Goal: Task Accomplishment & Management: Use online tool/utility

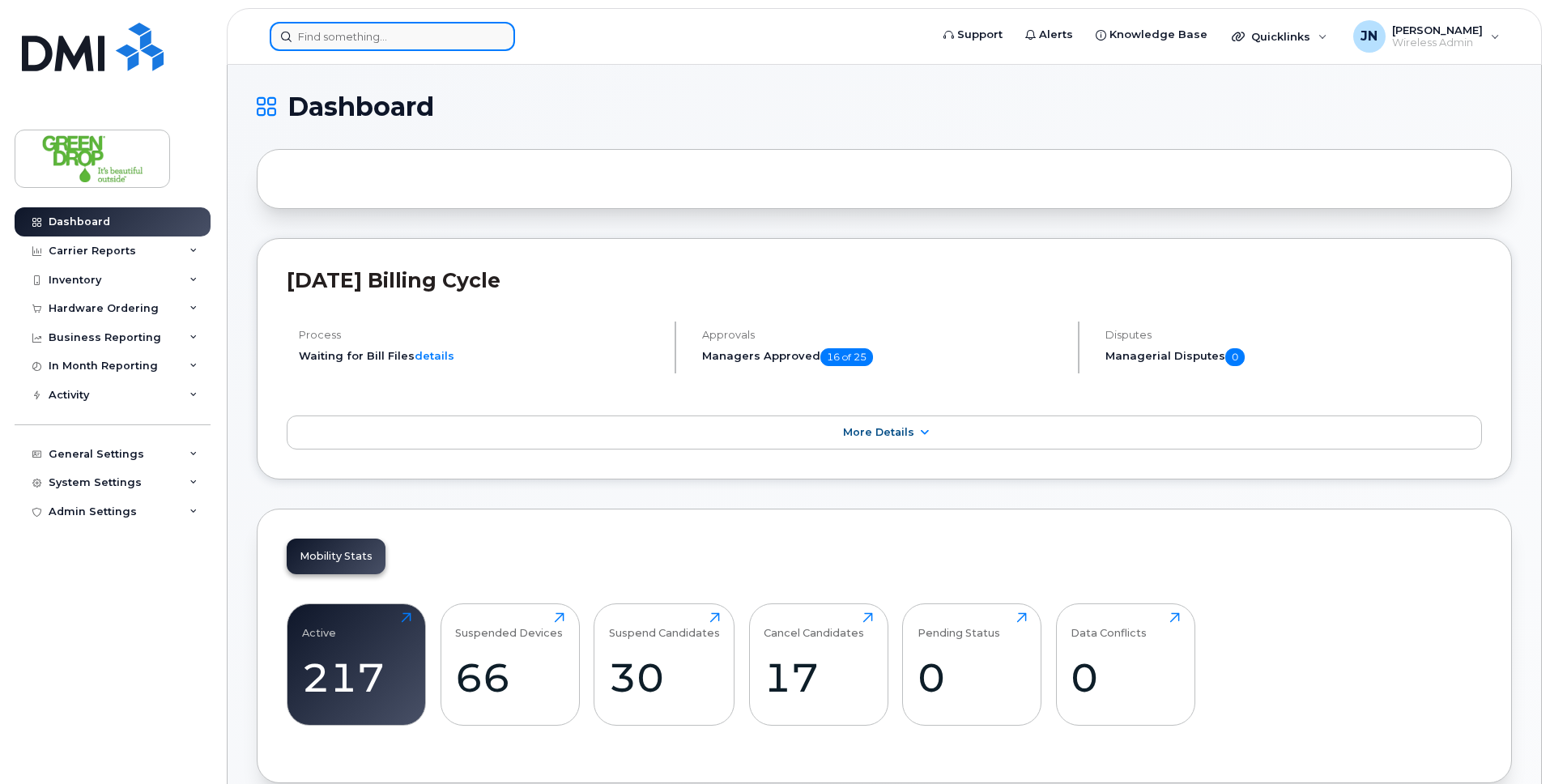
click at [432, 31] on input at bounding box center [392, 37] width 246 height 29
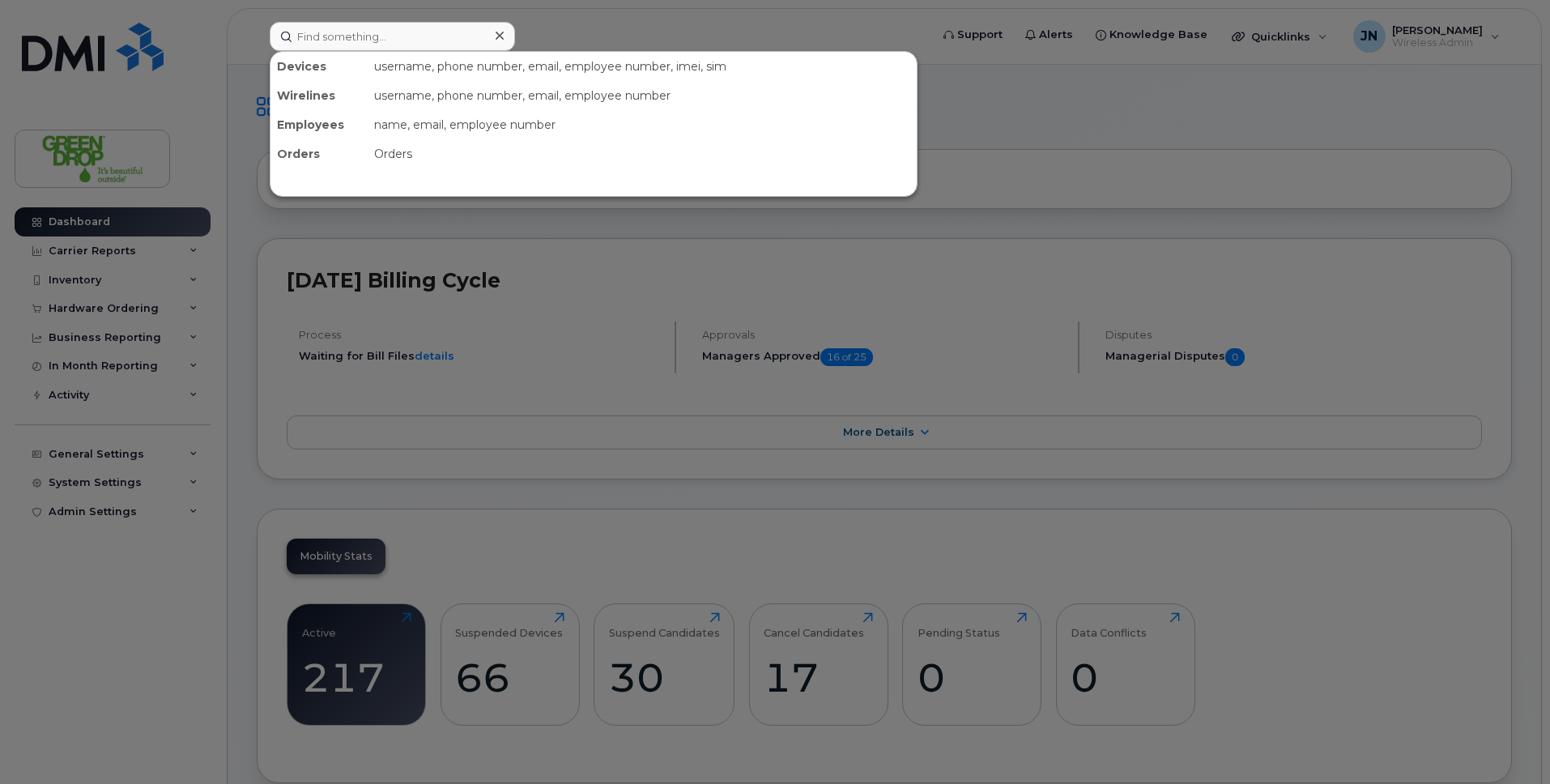
click at [688, 19] on div at bounding box center [775, 392] width 1550 height 784
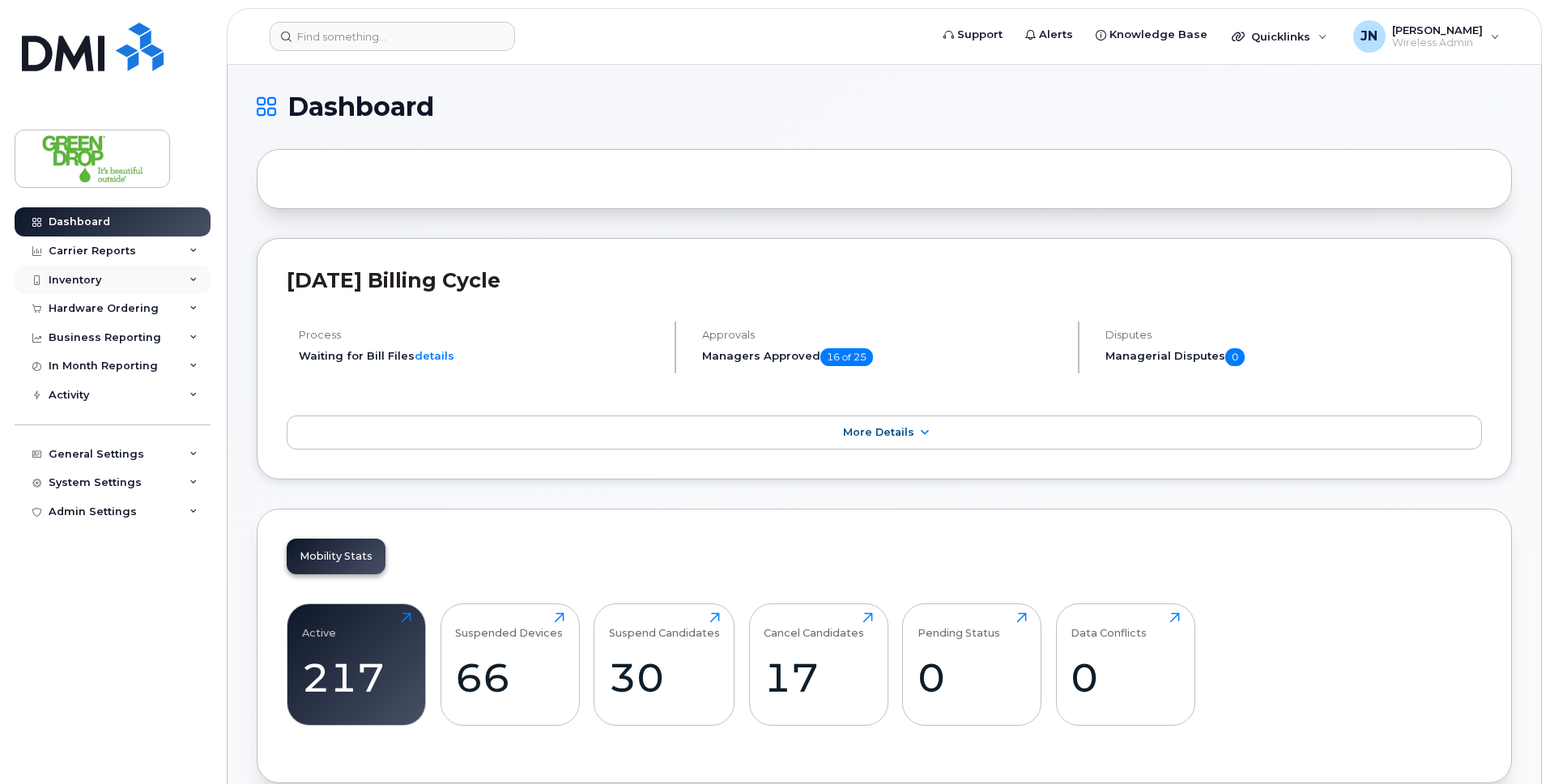
click at [137, 276] on div "Inventory" at bounding box center [113, 280] width 196 height 29
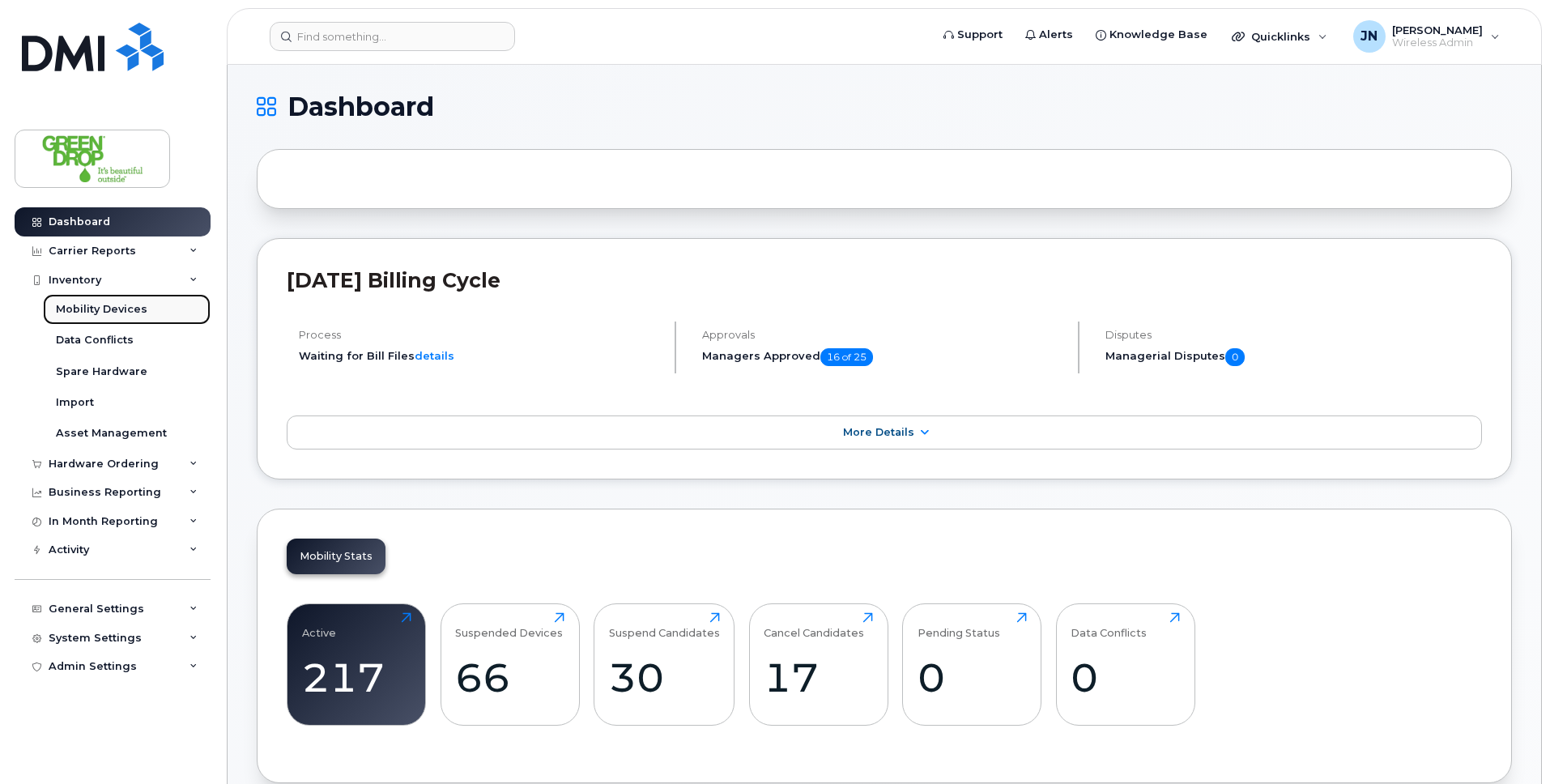
click at [130, 312] on div "Mobility Devices" at bounding box center [101, 309] width 91 height 15
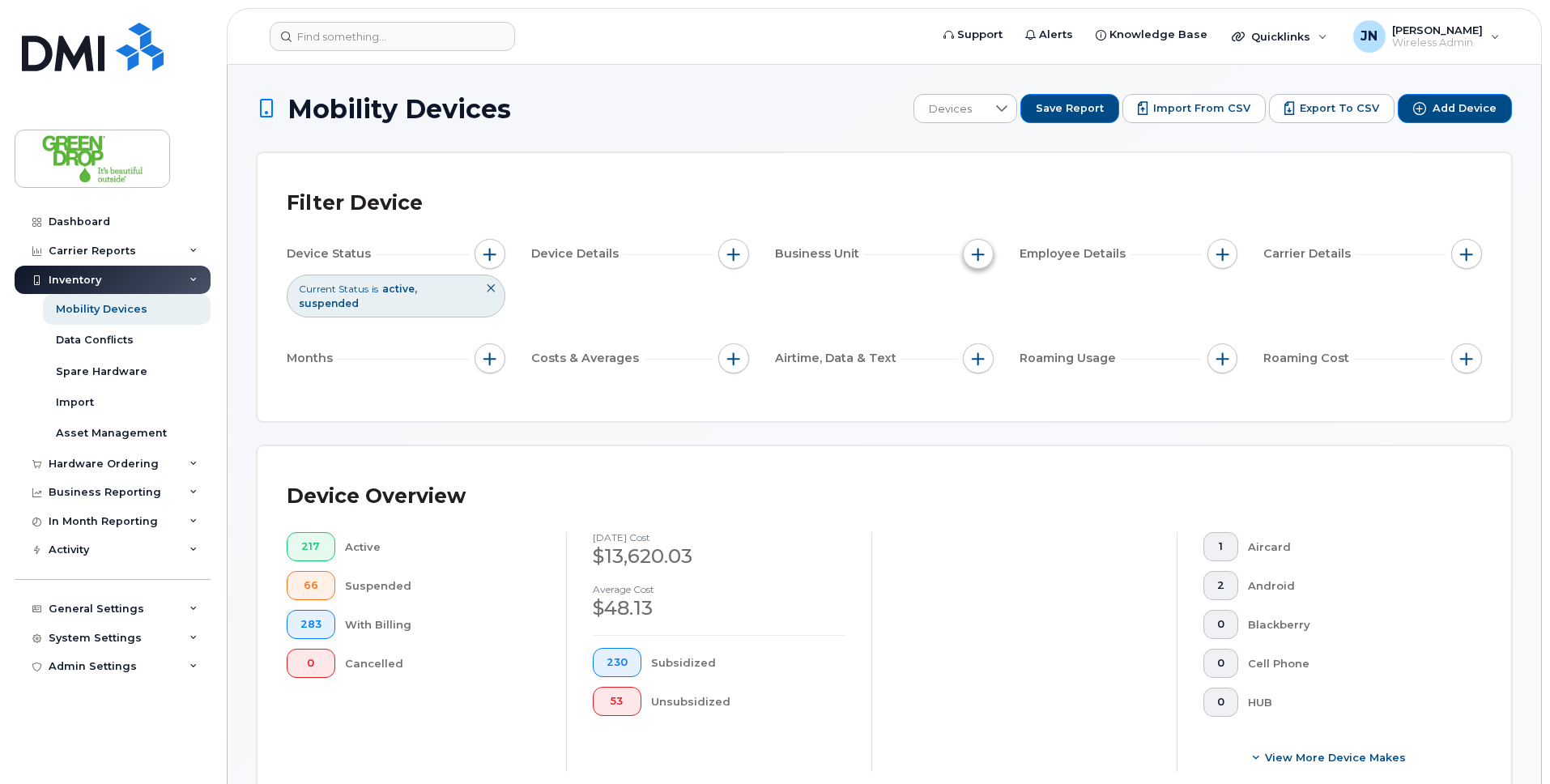
click at [983, 259] on span "button" at bounding box center [979, 255] width 13 height 13
click at [984, 328] on input "Branch" at bounding box center [983, 329] width 13 height 13
checkbox input "true"
click at [1032, 400] on input "text" at bounding box center [1086, 397] width 142 height 15
type input "[GEOGRAPHIC_DATA]"
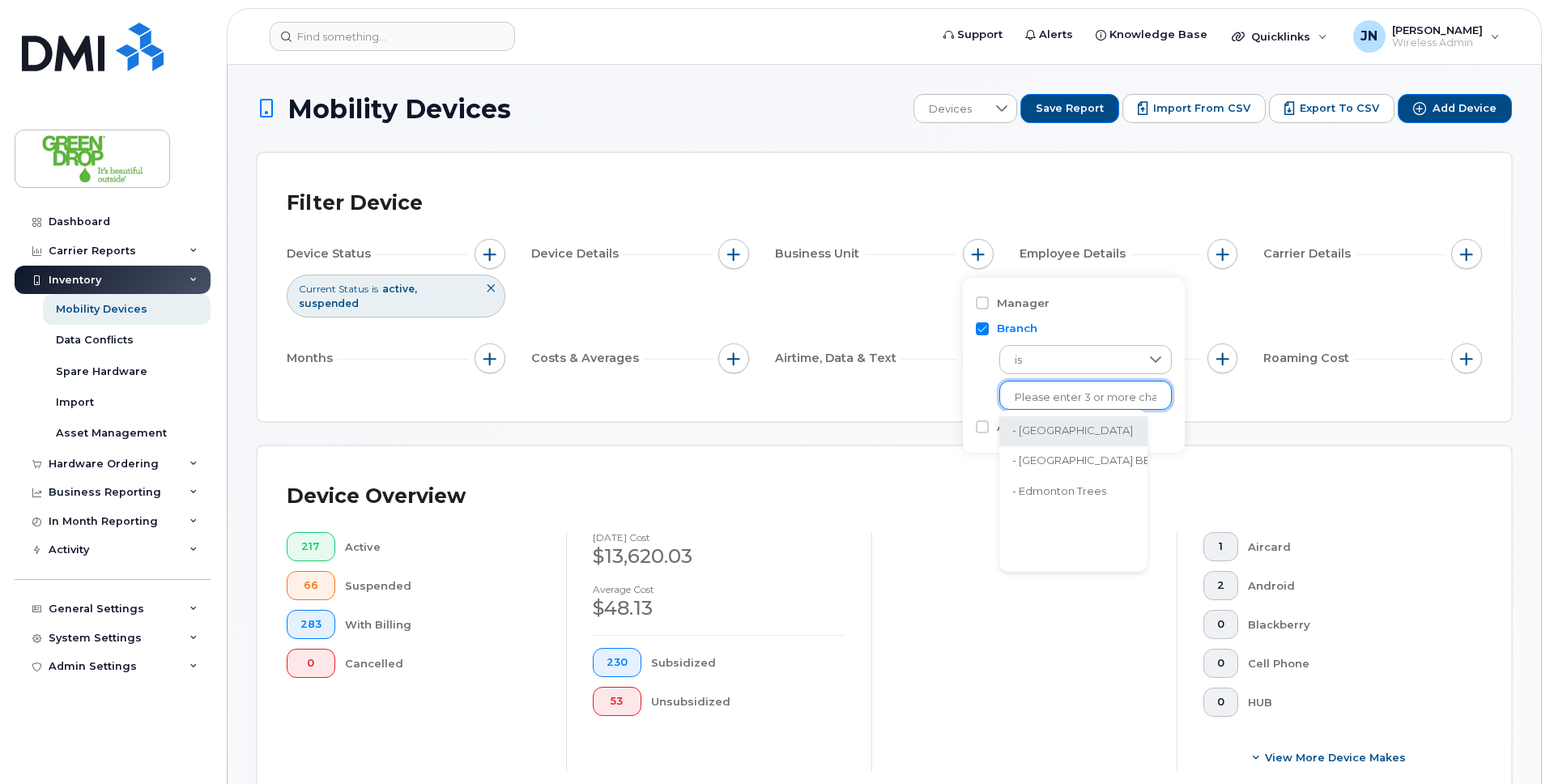
click at [1052, 428] on li "- [GEOGRAPHIC_DATA]" at bounding box center [1082, 431] width 165 height 30
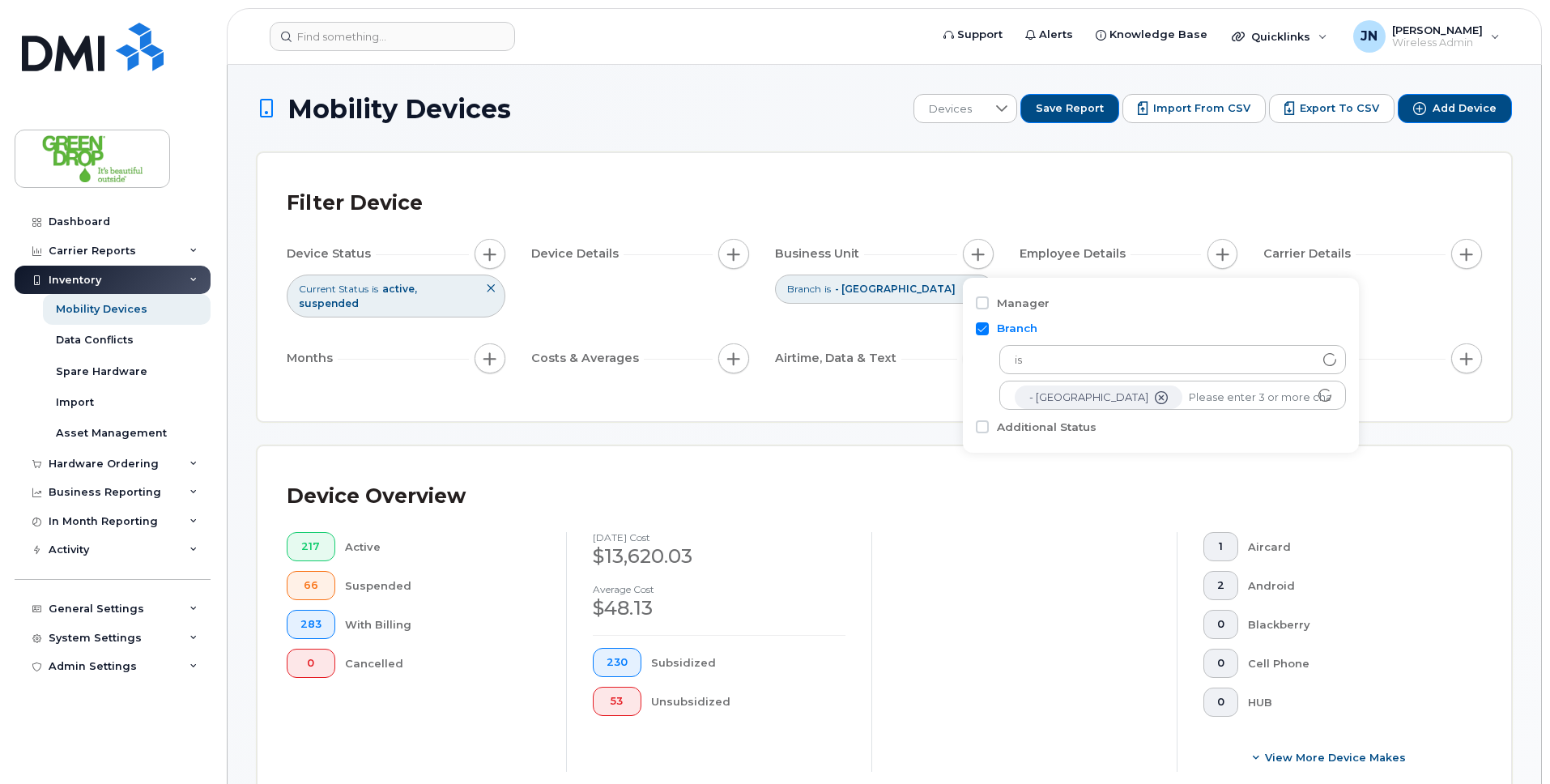
click at [903, 650] on div at bounding box center [1024, 652] width 305 height 240
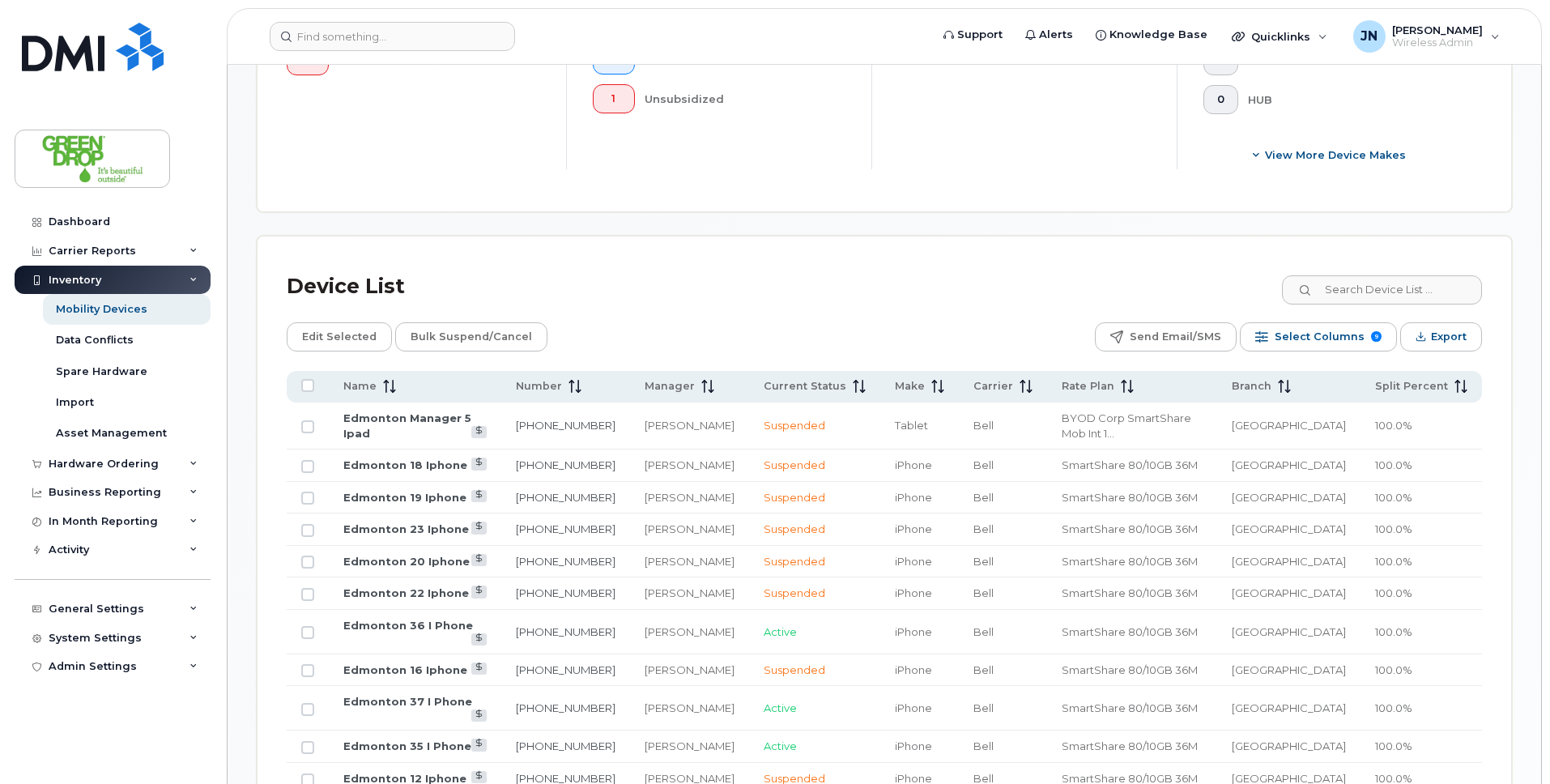
scroll to position [613, 0]
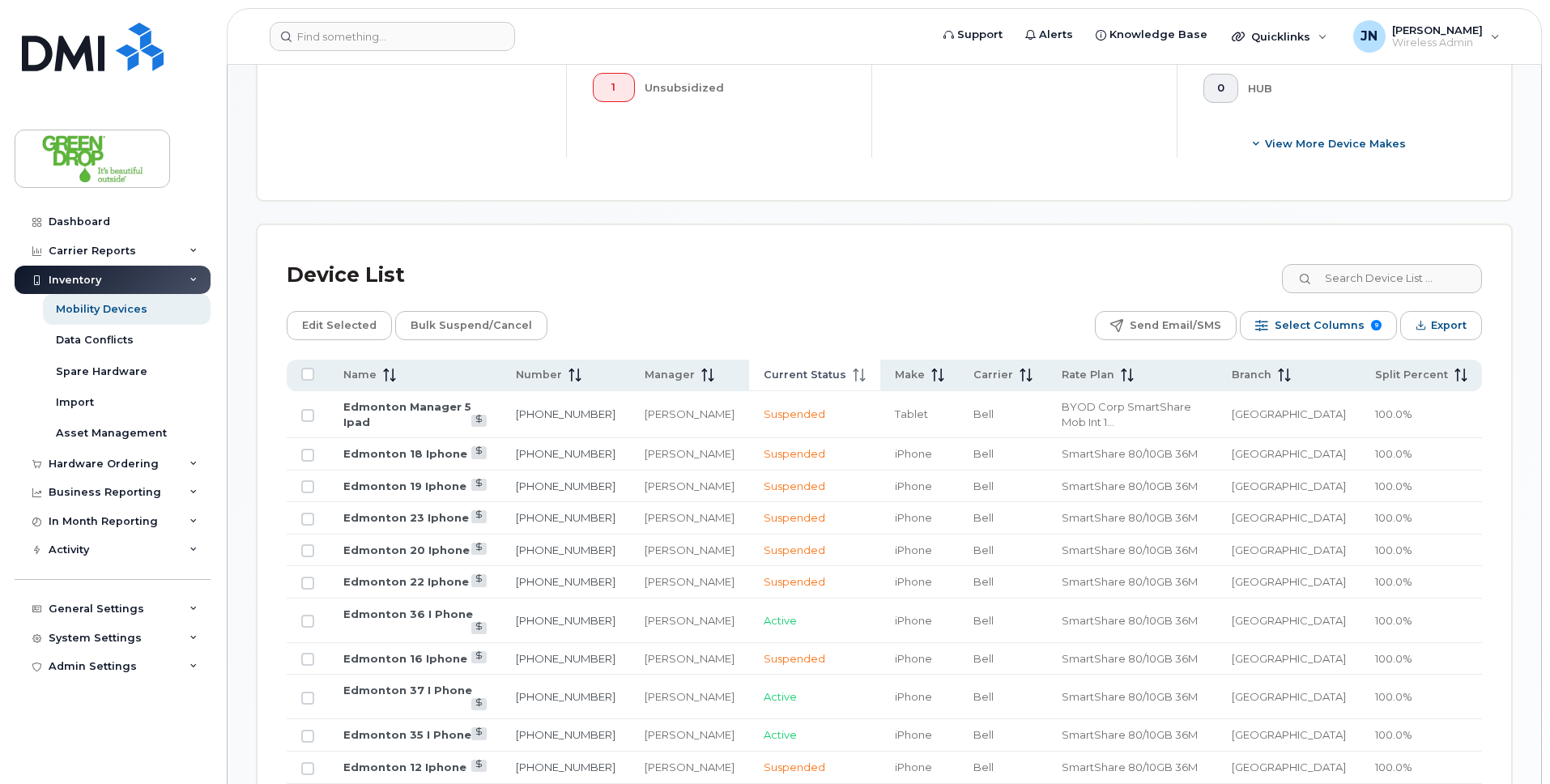
click at [853, 369] on icon at bounding box center [859, 375] width 13 height 13
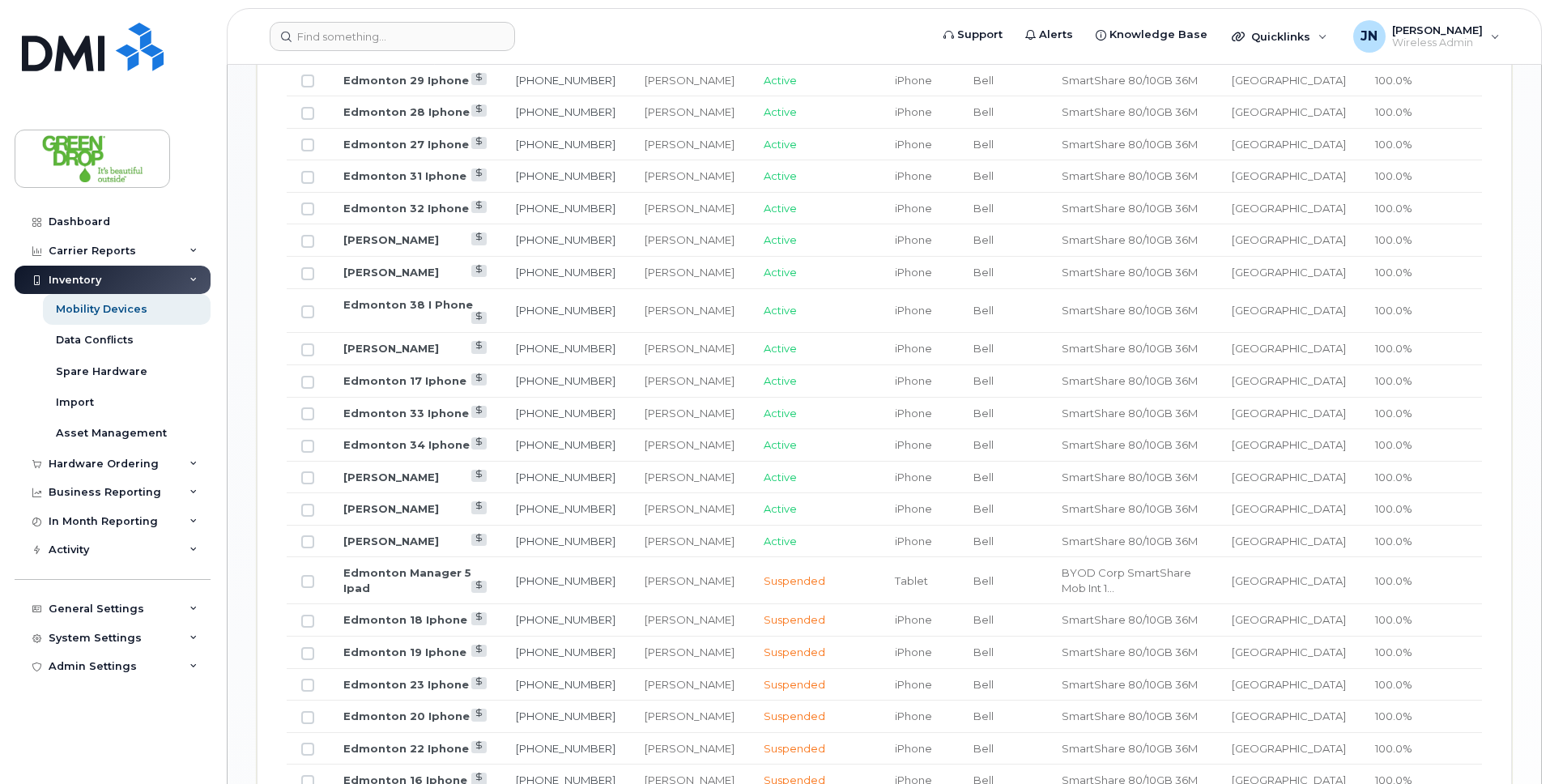
scroll to position [1122, 0]
click at [380, 569] on link "Edmonton Manager 5 Ipad" at bounding box center [407, 583] width 128 height 29
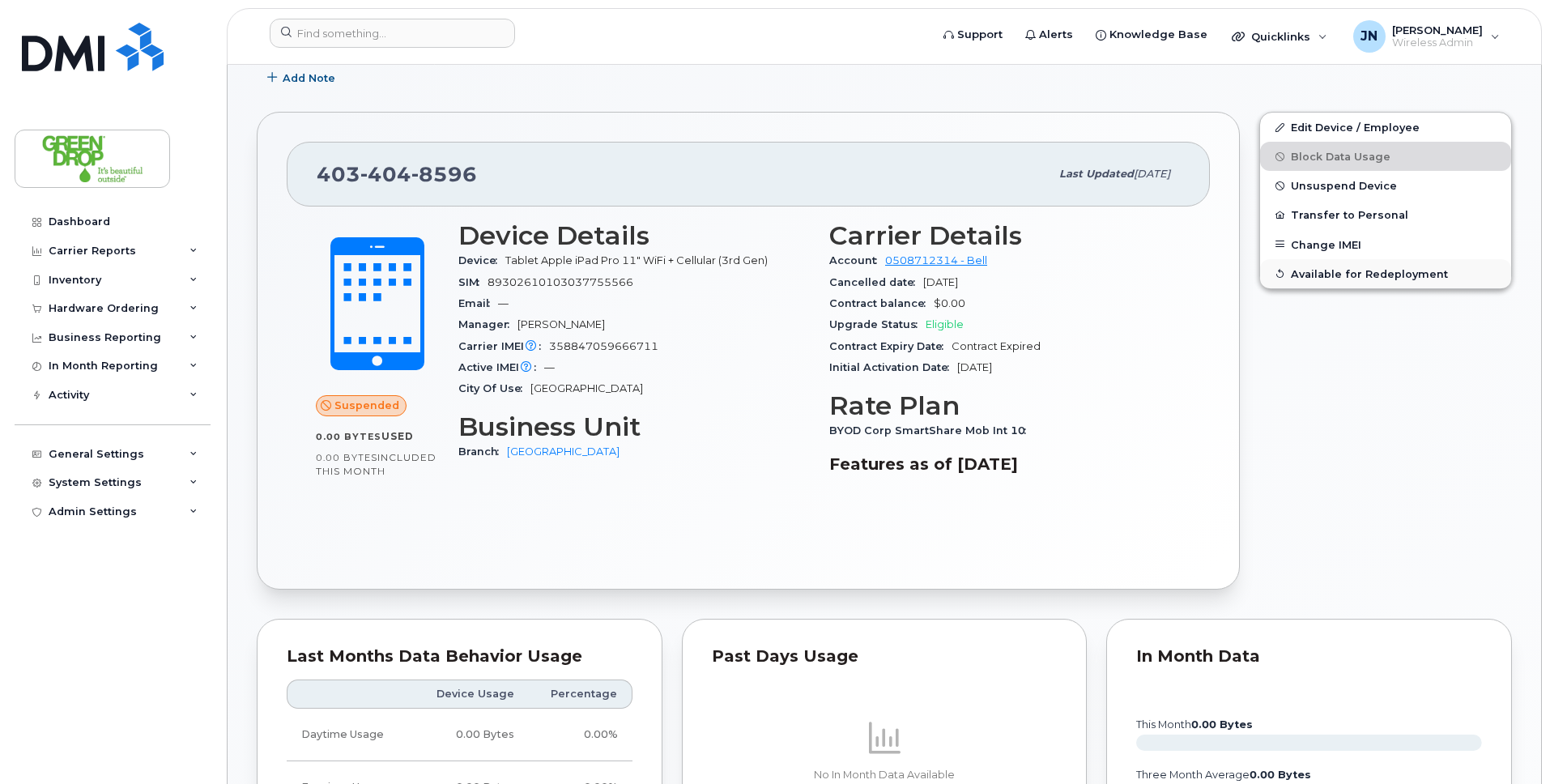
scroll to position [326, 0]
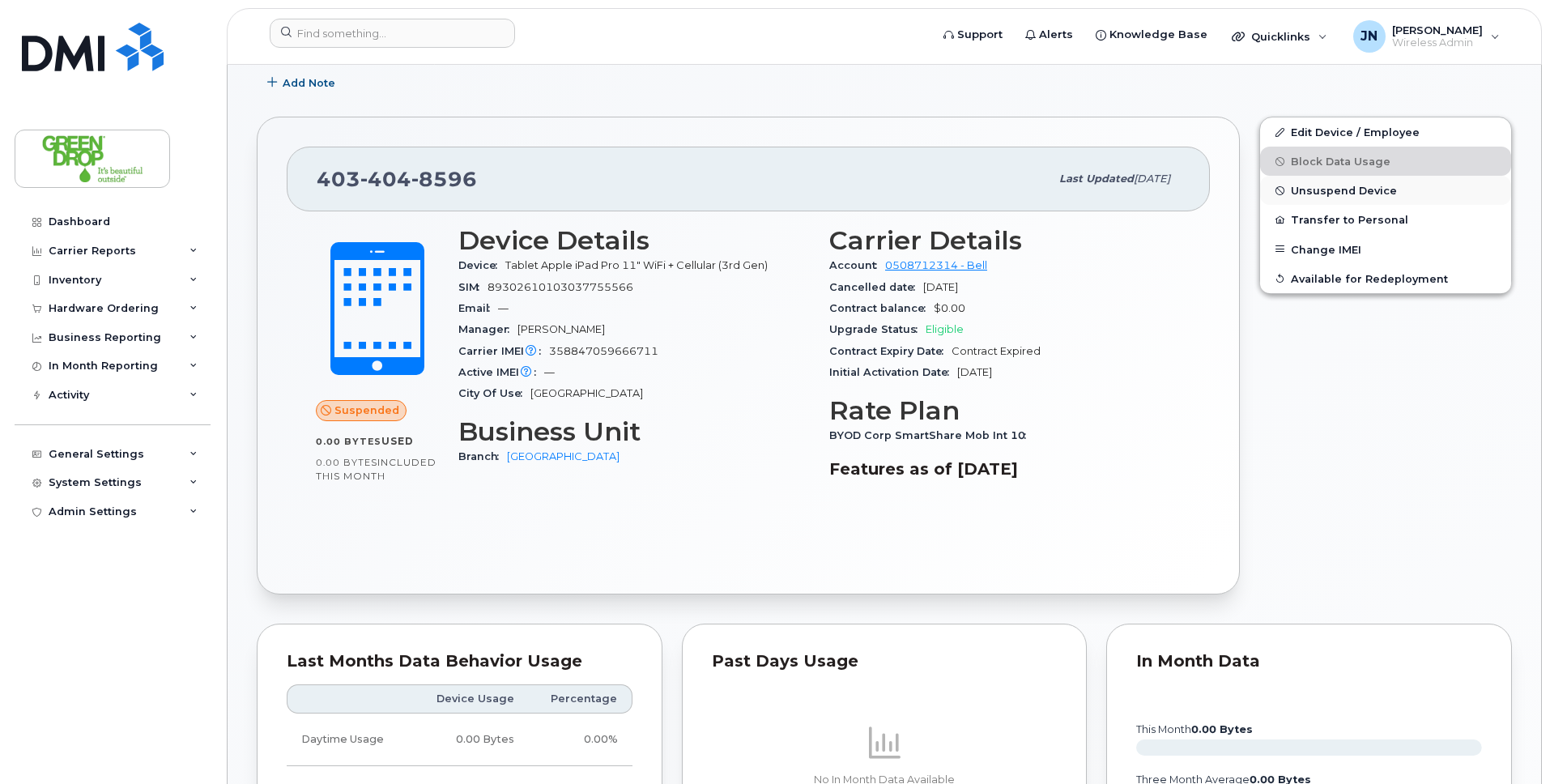
click at [1345, 192] on span "Unsuspend Device" at bounding box center [1344, 190] width 106 height 12
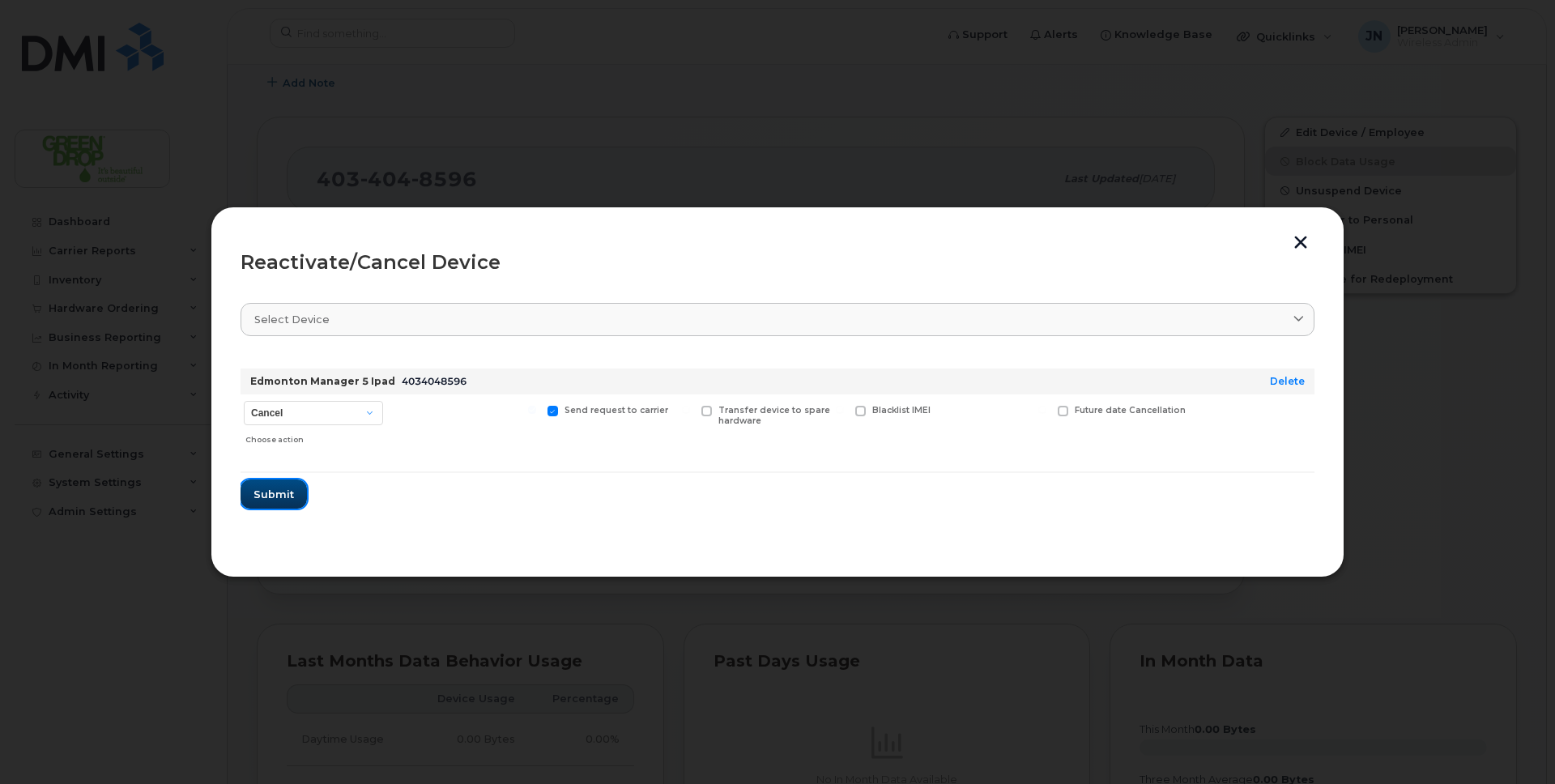
click at [263, 501] on span "Submit" at bounding box center [274, 494] width 41 height 16
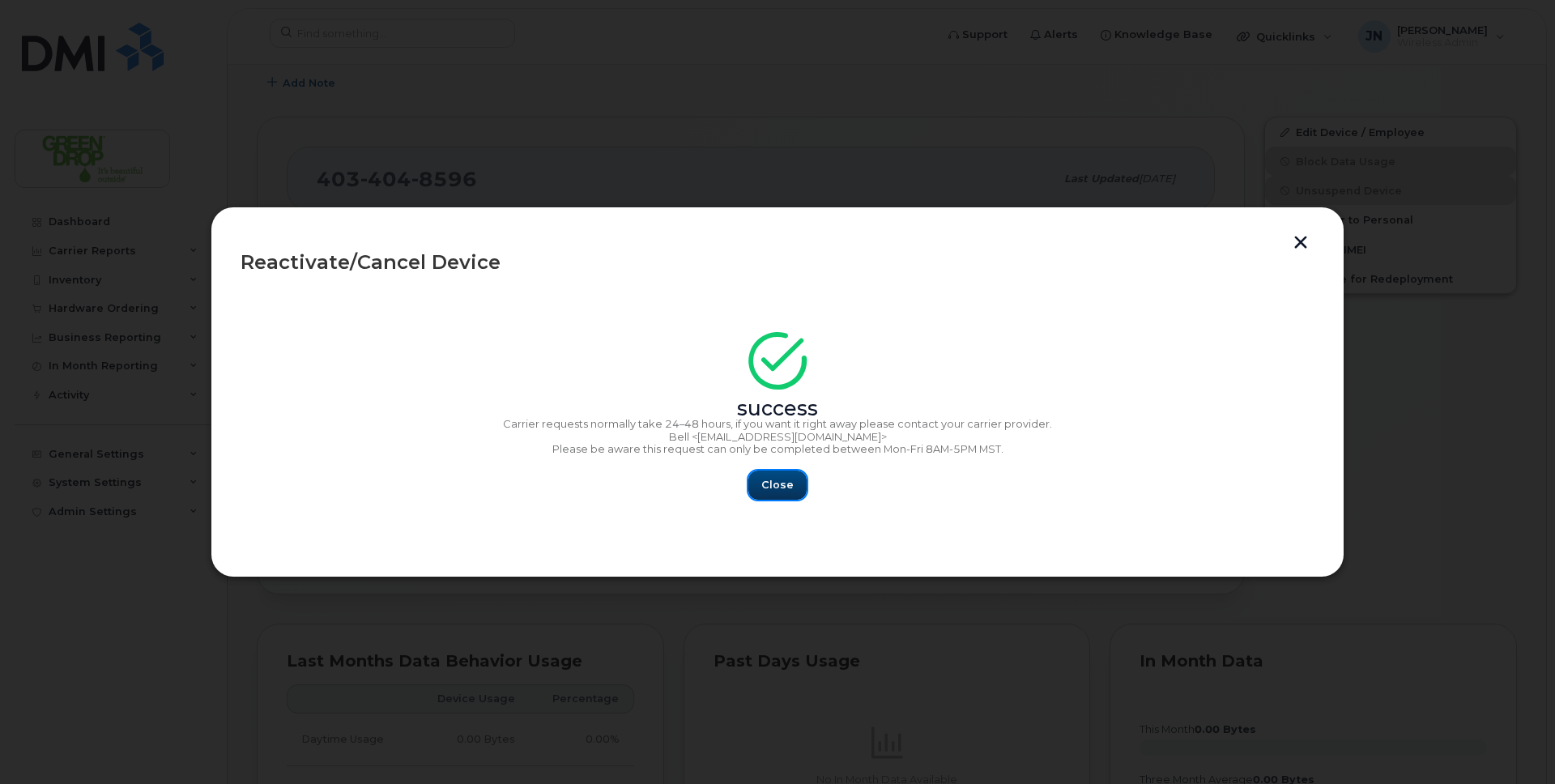
click at [771, 489] on span "Close" at bounding box center [778, 484] width 33 height 16
